Goal: Understand process/instructions: Learn how to perform a task or action

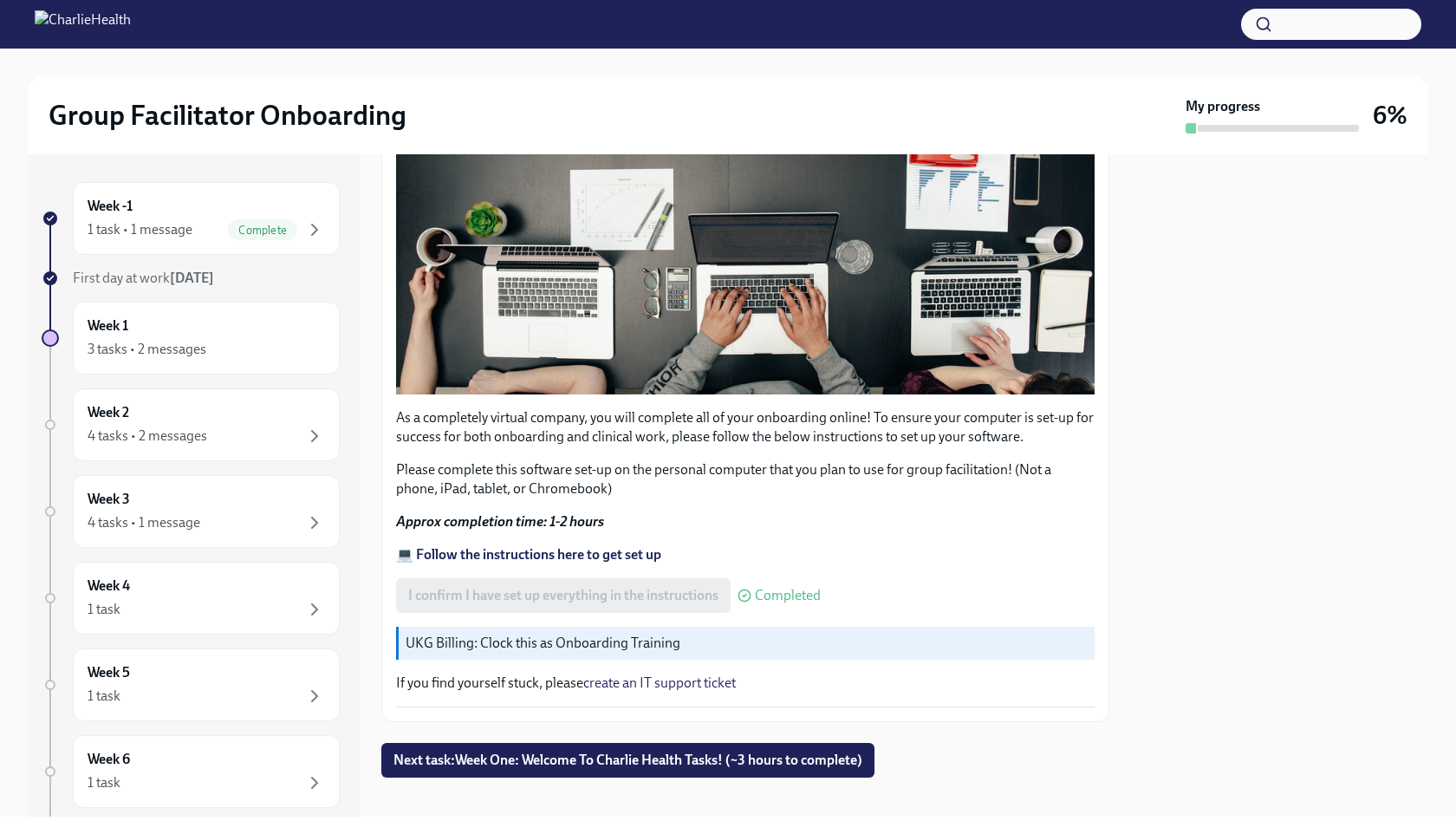
scroll to position [424, 0]
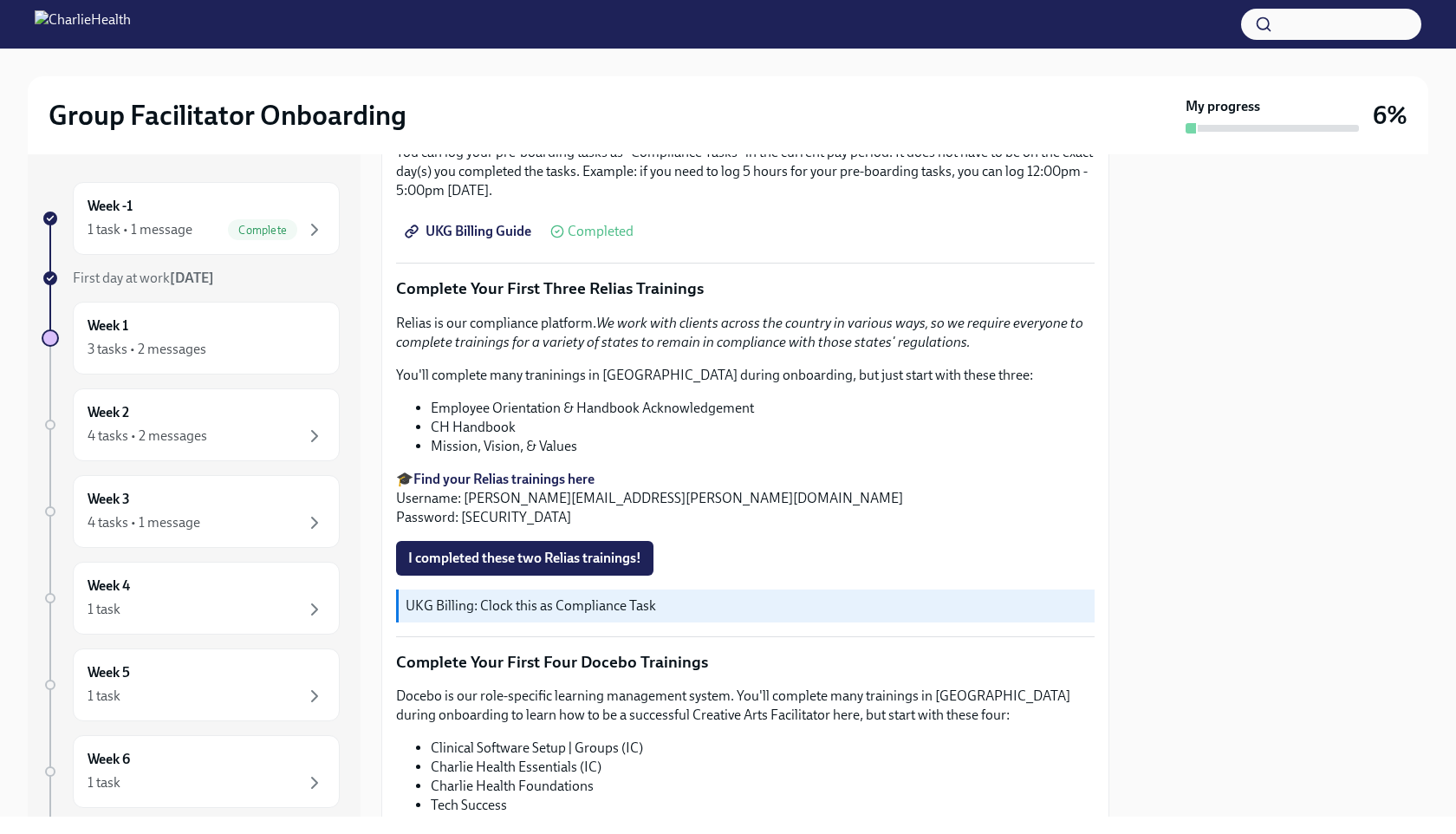
scroll to position [1947, 0]
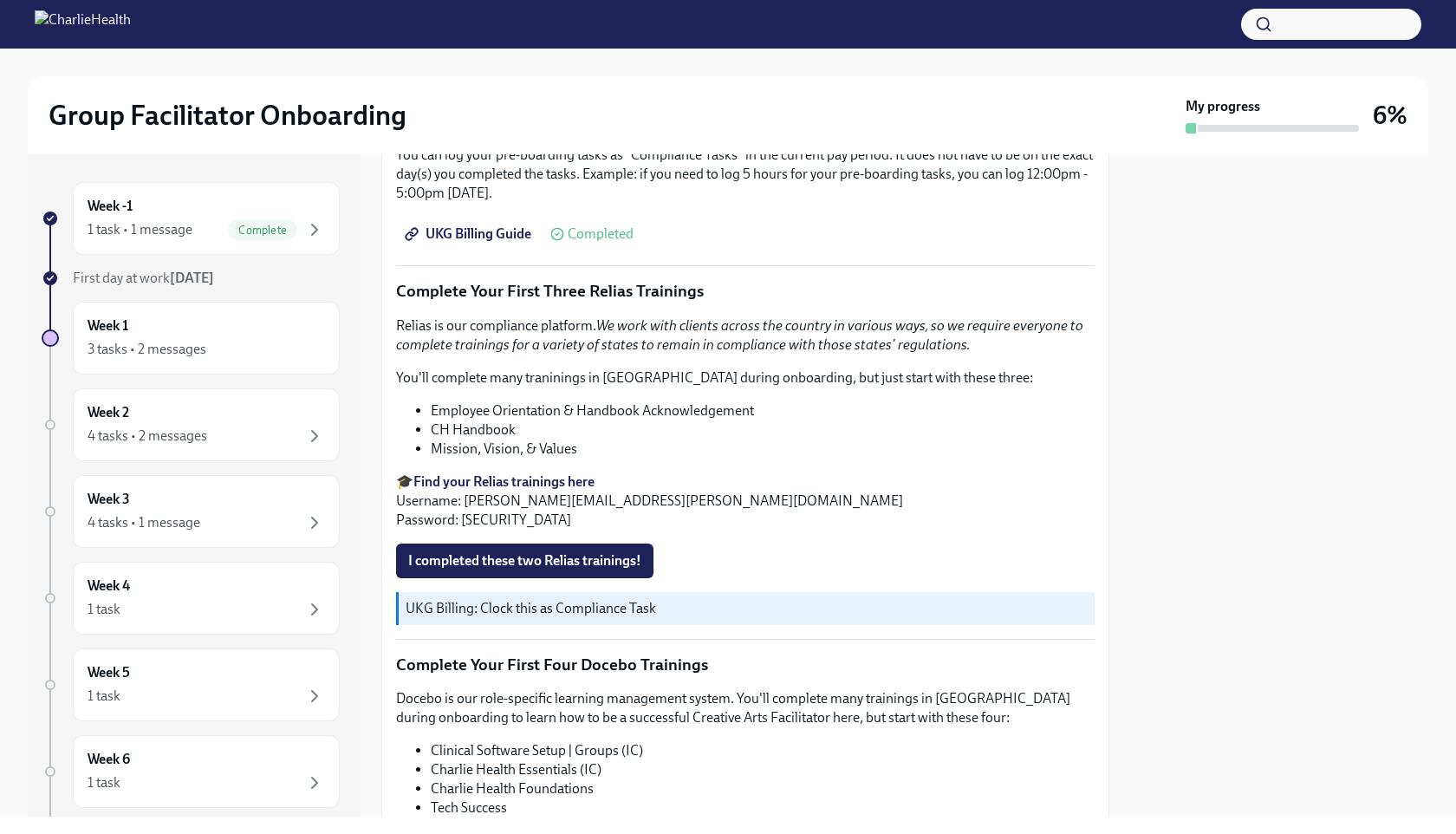
click at [533, 473] on strong "Find your Relias trainings here" at bounding box center [504, 481] width 181 height 16
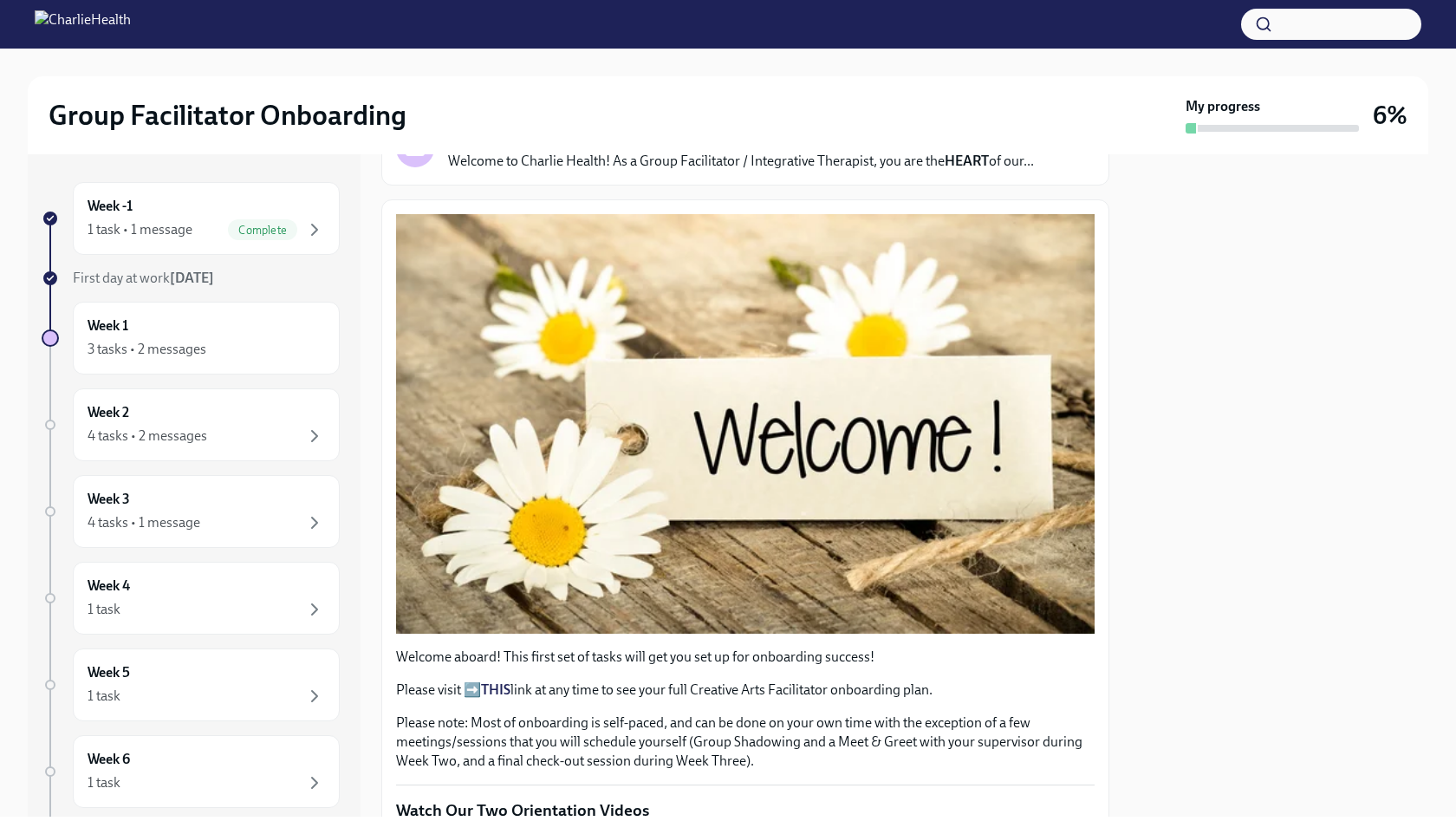
scroll to position [0, 0]
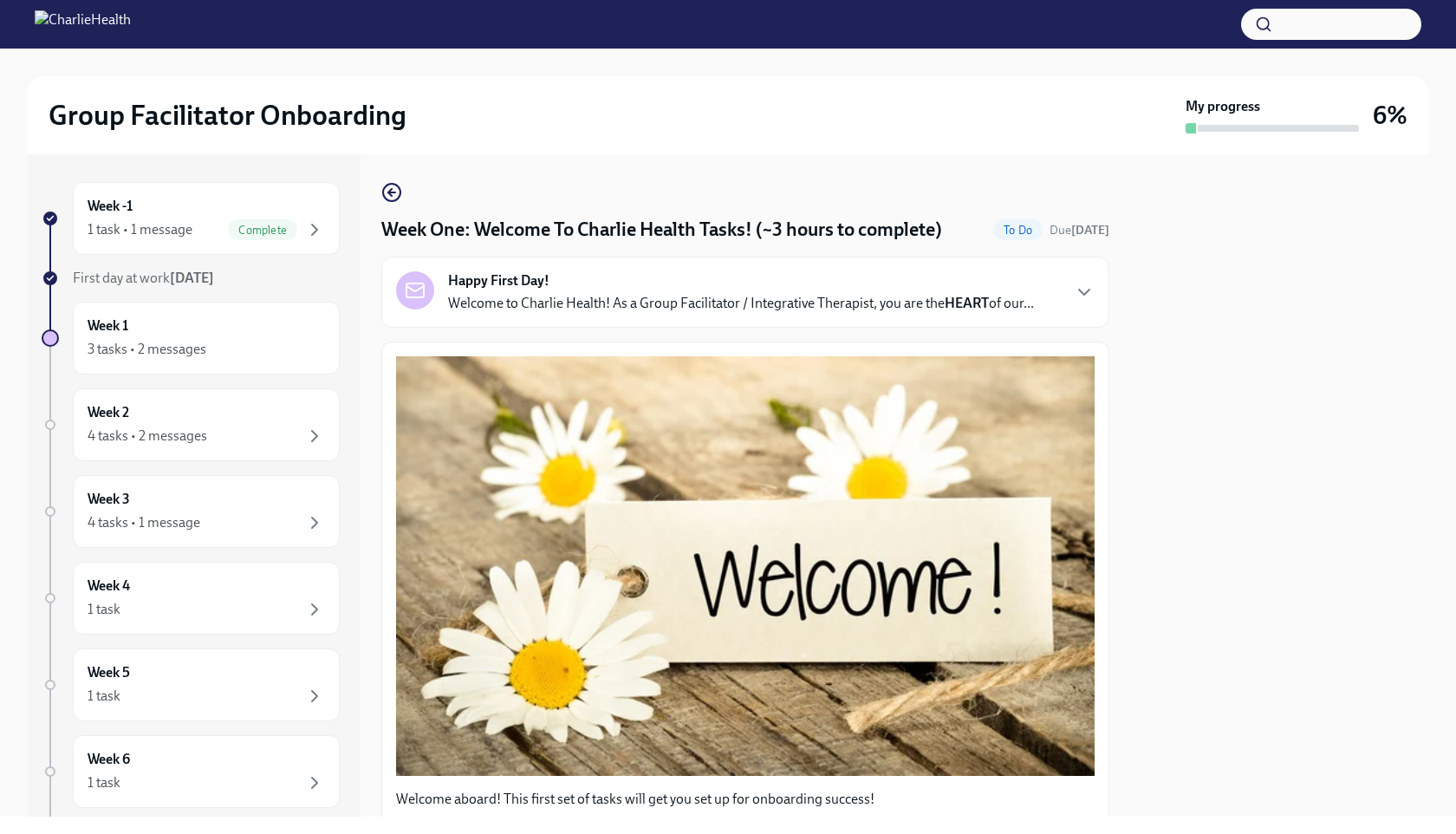
click at [481, 297] on p "Welcome to Charlie Health! As a Group Facilitator / Integrative Therapist, you …" at bounding box center [740, 302] width 586 height 19
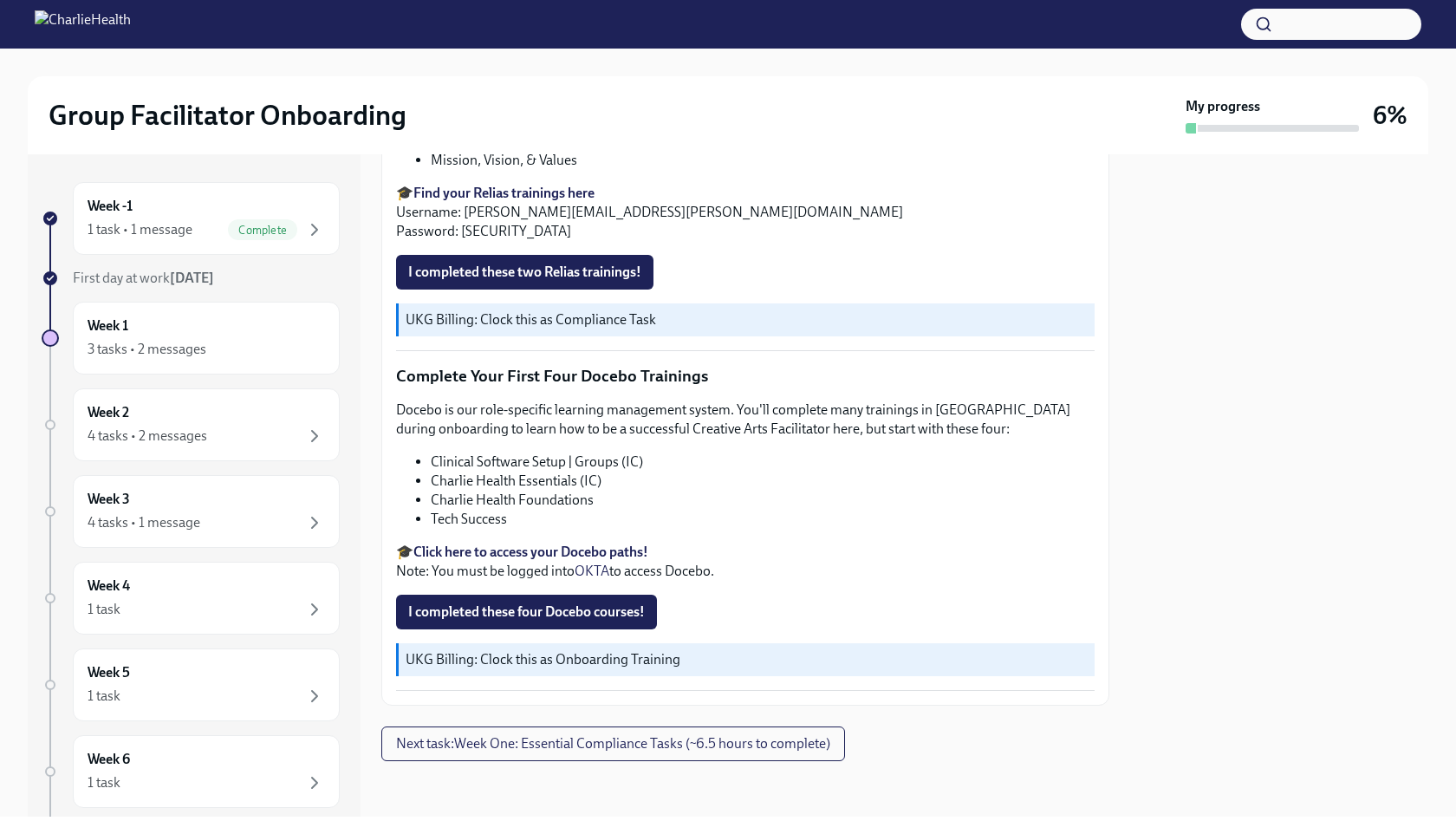
scroll to position [2986, 0]
